Goal: Task Accomplishment & Management: Complete application form

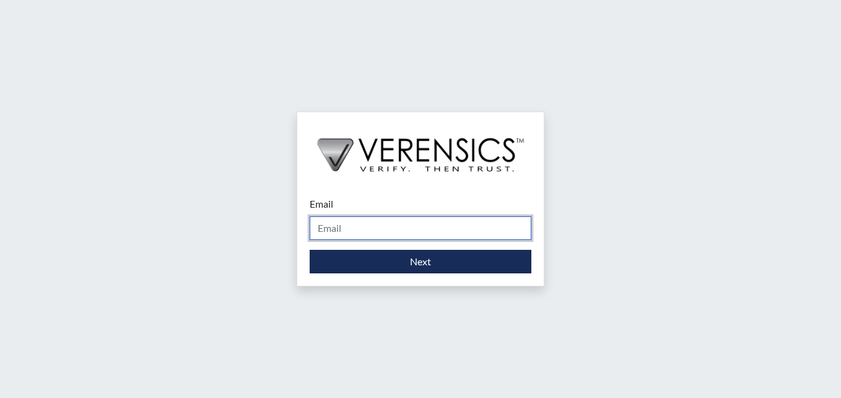
click at [357, 232] on input "Email" at bounding box center [421, 228] width 222 height 24
type input "[PERSON_NAME][EMAIL_ADDRESS][PERSON_NAME][DOMAIN_NAME]"
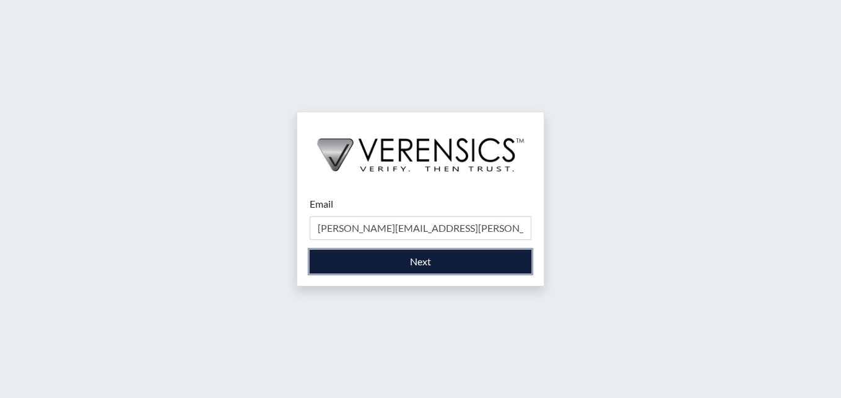
click at [414, 256] on button "Next" at bounding box center [421, 262] width 222 height 24
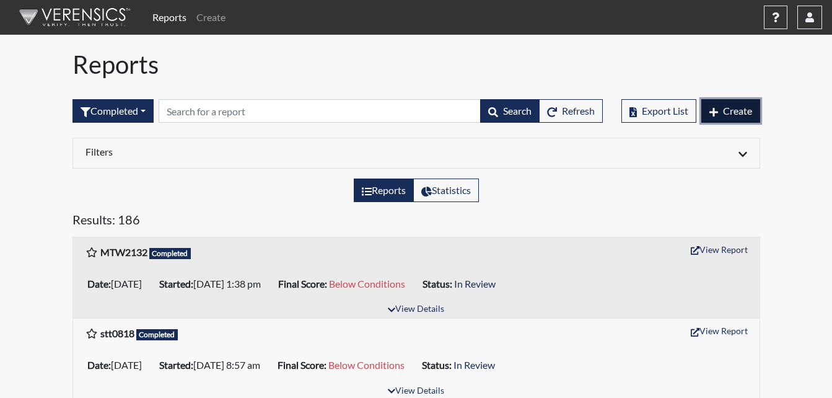
click at [733, 110] on span "Create" at bounding box center [737, 111] width 29 height 12
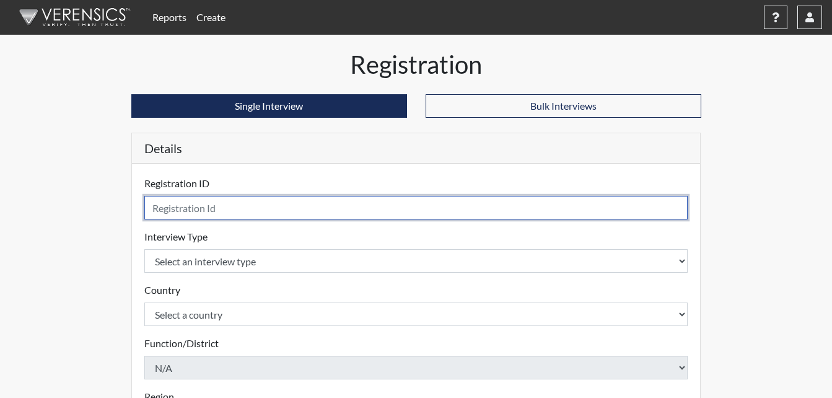
click at [183, 211] on input "text" at bounding box center [416, 208] width 544 height 24
click at [185, 209] on input "text" at bounding box center [416, 208] width 544 height 24
type input "DCD4225"
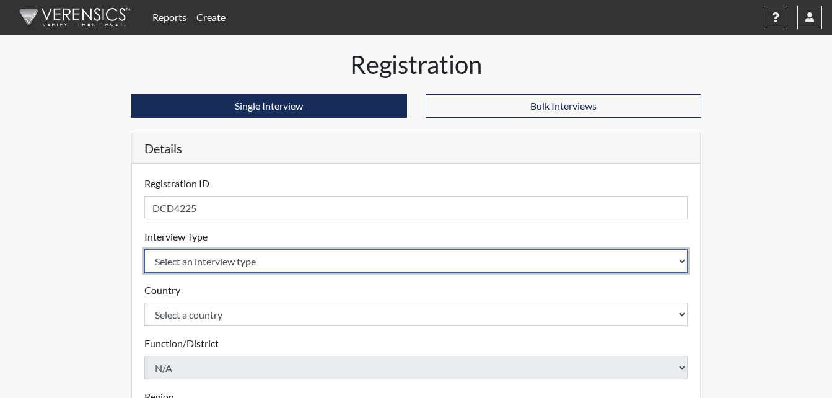
click at [479, 266] on select "Select an interview type Corrections Pre-Employment" at bounding box center [416, 261] width 544 height 24
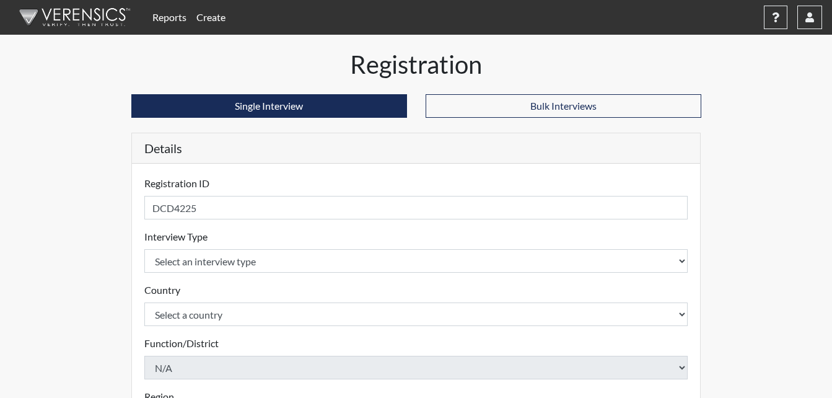
click at [462, 295] on div "Country Select a country [GEOGRAPHIC_DATA] [GEOGRAPHIC_DATA] Please select a co…" at bounding box center [416, 303] width 544 height 43
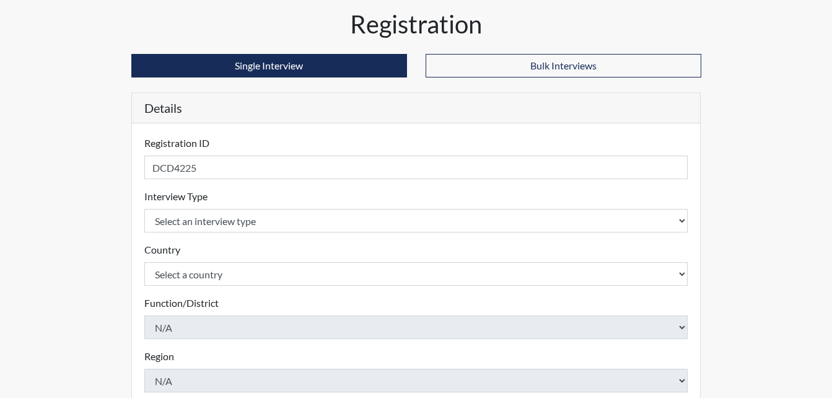
scroll to position [62, 0]
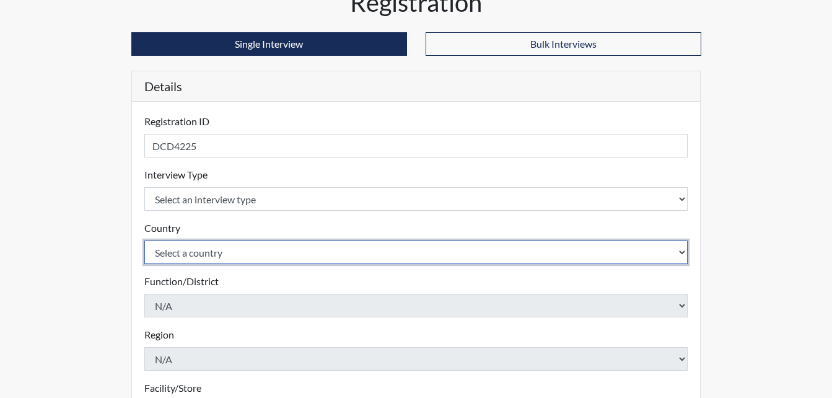
click at [448, 256] on select "Select a country [GEOGRAPHIC_DATA] [GEOGRAPHIC_DATA]" at bounding box center [416, 252] width 544 height 24
select select "united-states-of-[GEOGRAPHIC_DATA]"
click at [144, 240] on select "Select a country [GEOGRAPHIC_DATA] [GEOGRAPHIC_DATA]" at bounding box center [416, 252] width 544 height 24
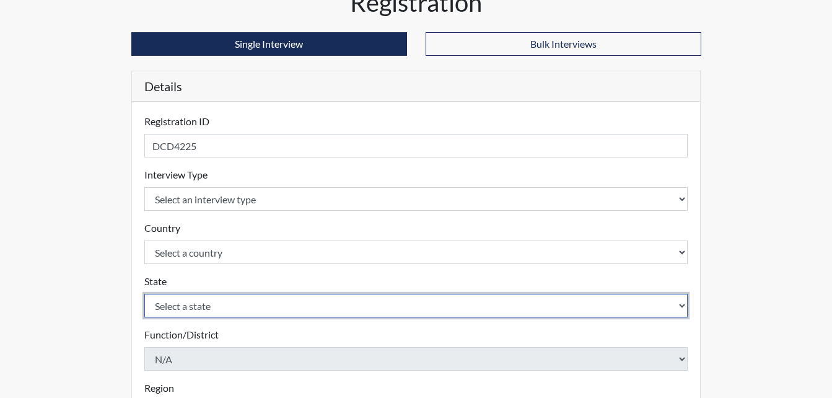
click at [385, 307] on select "Select a state [US_STATE] [US_STATE] [US_STATE] [US_STATE] [US_STATE] [US_STATE…" at bounding box center [416, 306] width 544 height 24
select select "GA"
click at [144, 294] on select "Select a state [US_STATE] [US_STATE] [US_STATE] [US_STATE] [US_STATE] [US_STATE…" at bounding box center [416, 306] width 544 height 24
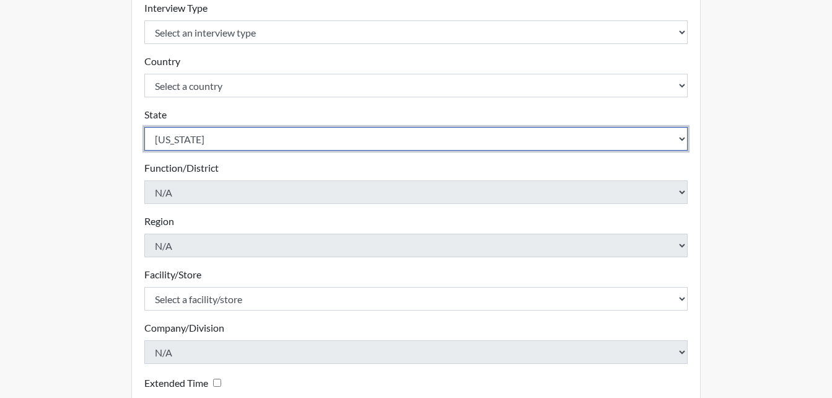
scroll to position [248, 0]
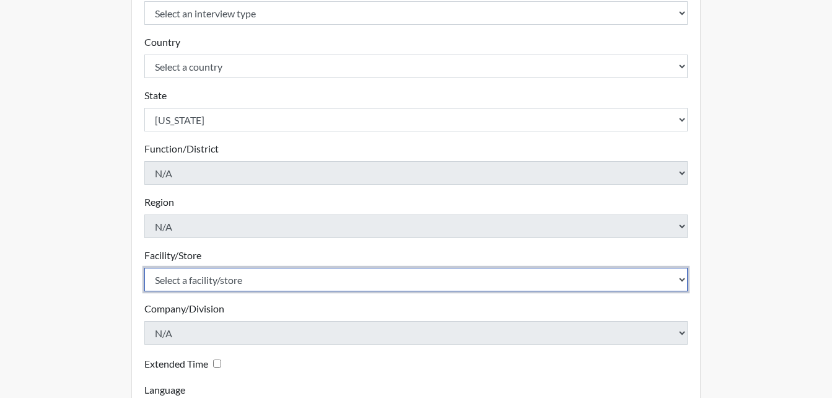
click at [274, 286] on select "Select a facility/store [PERSON_NAME] Unit Metro Re-Entry Facility Metro TC" at bounding box center [416, 280] width 544 height 24
select select "226f3449-6468-4bad-86c2-dd5091f02e51"
click at [144, 268] on select "Select a facility/store [PERSON_NAME] Unit Metro Re-Entry Facility Metro TC" at bounding box center [416, 280] width 544 height 24
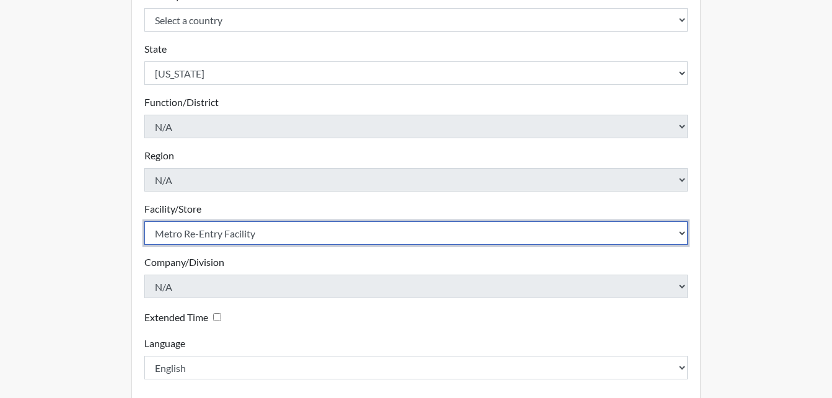
scroll to position [352, 0]
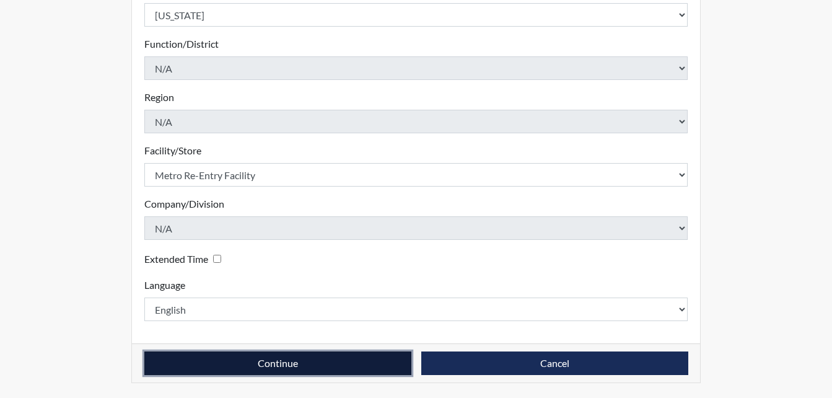
click at [256, 353] on button "Continue" at bounding box center [277, 363] width 267 height 24
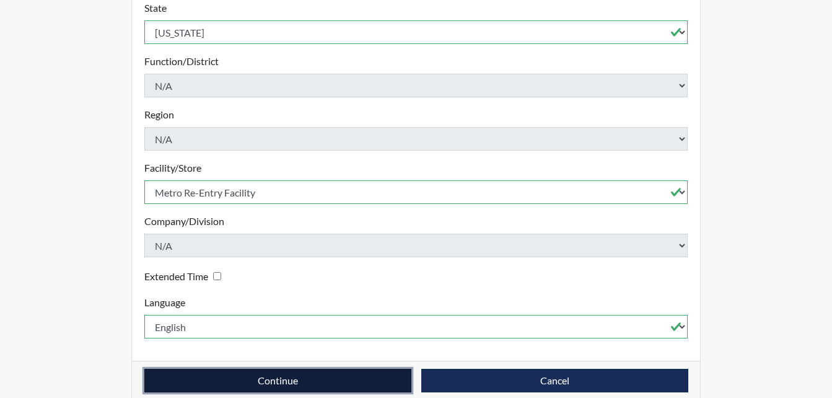
scroll to position [367, 0]
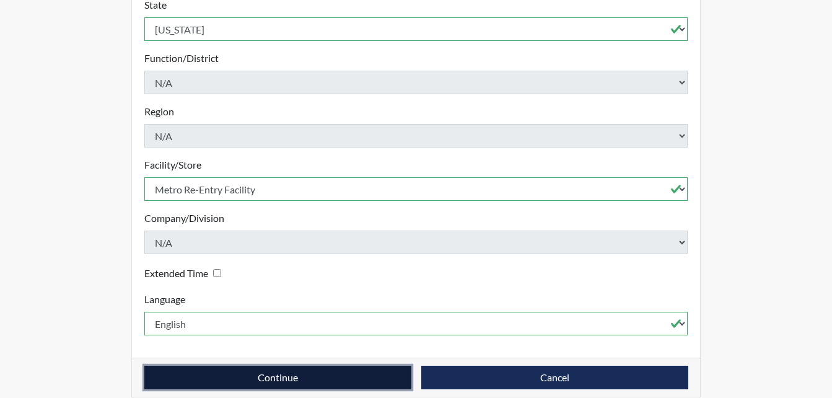
click at [289, 365] on button "Continue" at bounding box center [277, 377] width 267 height 24
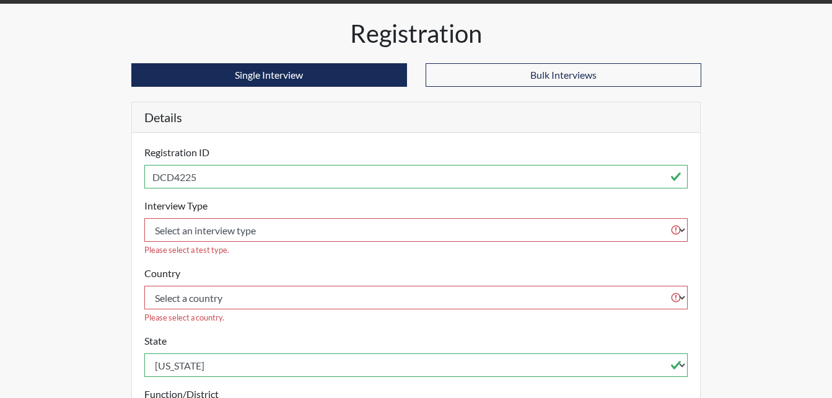
scroll to position [0, 0]
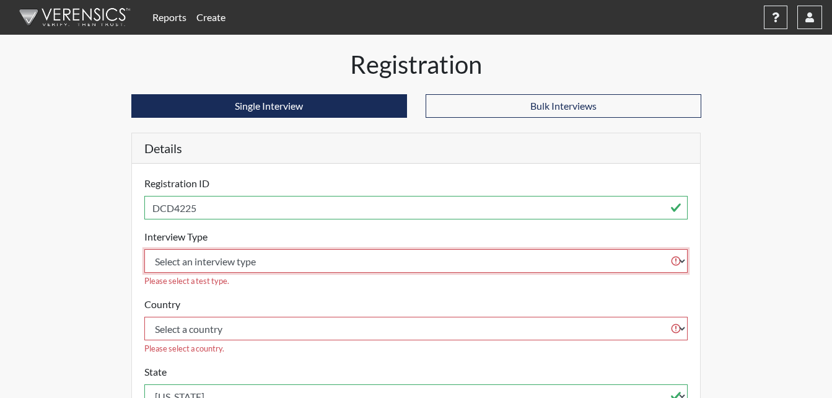
click at [489, 256] on select "Select an interview type Corrections Pre-Employment" at bounding box center [416, 261] width 544 height 24
select select "ff733e93-e1bf-11ea-9c9f-0eff0cf7eb8f"
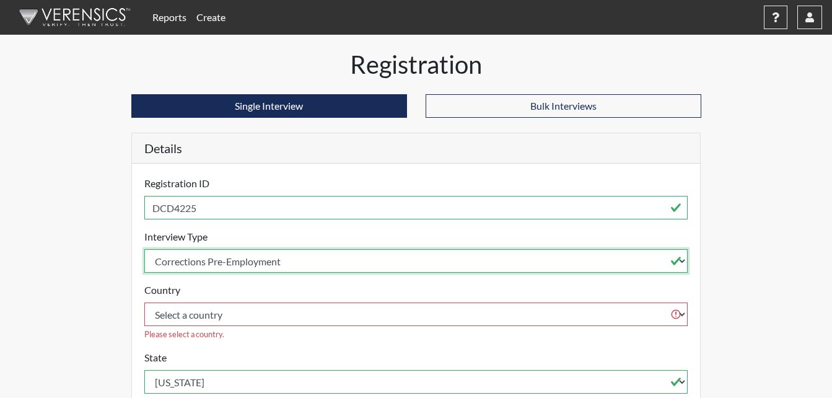
click at [144, 249] on select "Select an interview type Corrections Pre-Employment" at bounding box center [416, 261] width 544 height 24
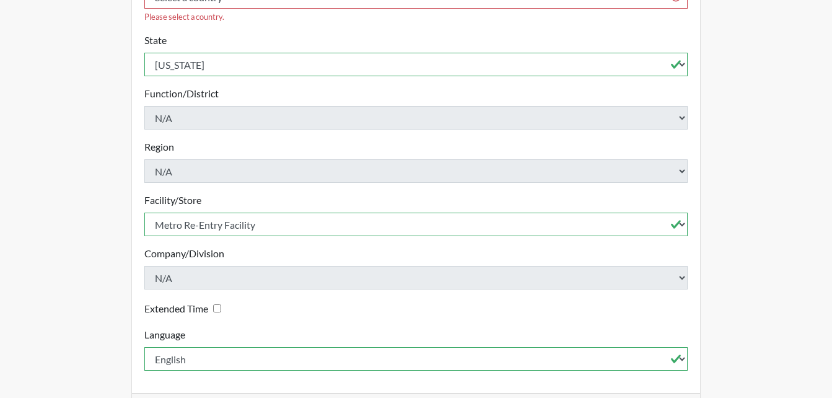
scroll to position [352, 0]
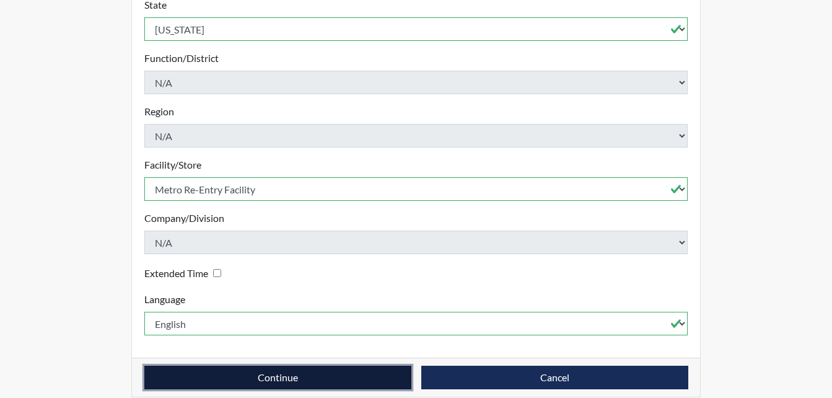
click at [272, 365] on button "Continue" at bounding box center [277, 377] width 267 height 24
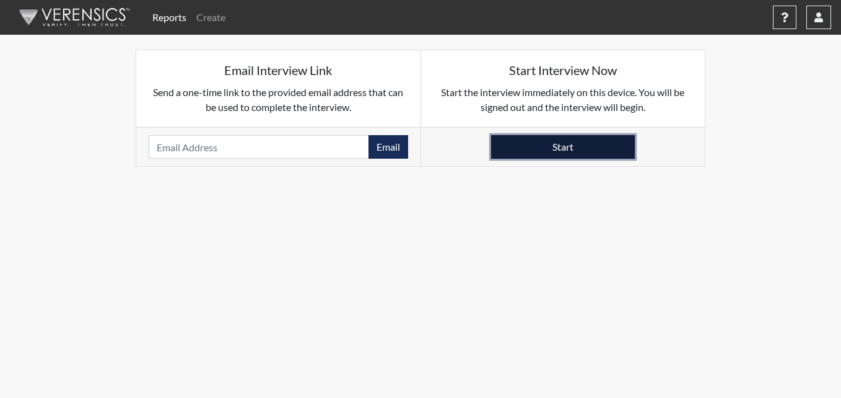
click at [561, 147] on button "Start" at bounding box center [563, 147] width 144 height 24
